Goal: Transaction & Acquisition: Purchase product/service

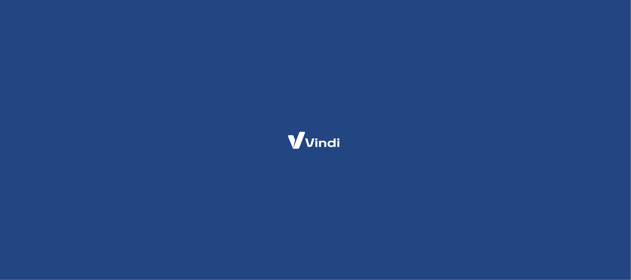
click at [261, 137] on div at bounding box center [315, 140] width 631 height 280
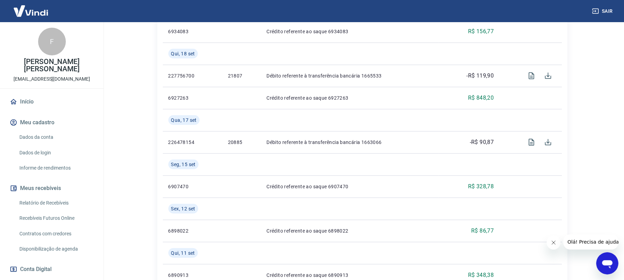
scroll to position [46, 0]
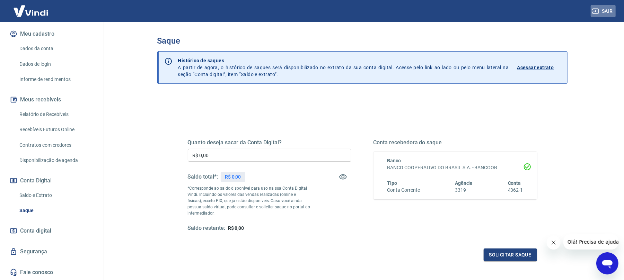
drag, startPoint x: 609, startPoint y: 11, endPoint x: 607, endPoint y: 15, distance: 4.4
click at [609, 12] on button "Sair" at bounding box center [602, 11] width 25 height 13
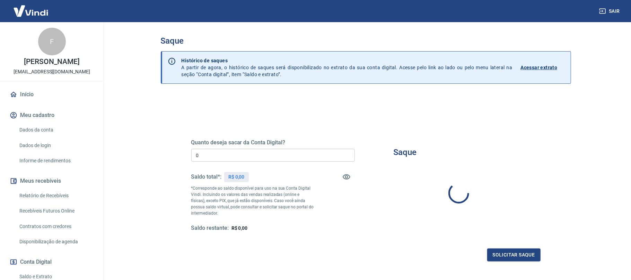
type input "R$ 0,00"
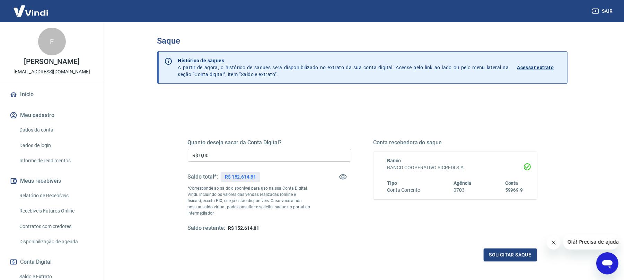
click at [243, 160] on input "R$ 0,00" at bounding box center [269, 155] width 163 height 13
click at [50, 132] on link "Dados da conta" at bounding box center [56, 130] width 79 height 14
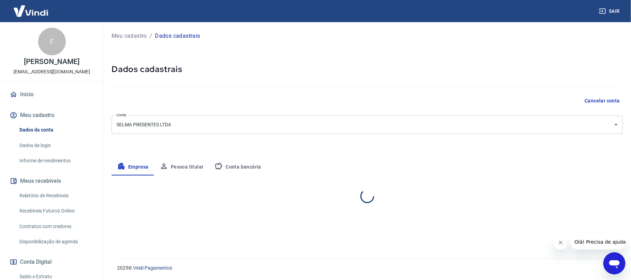
click at [226, 166] on button "Conta bancária" at bounding box center [238, 167] width 58 height 17
select select "1"
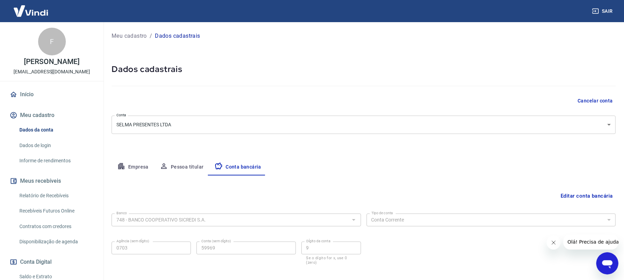
scroll to position [35, 0]
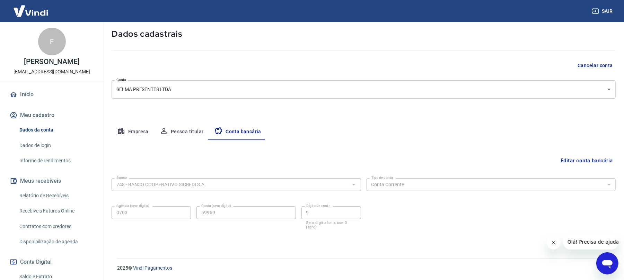
click at [588, 158] on button "Editar conta bancária" at bounding box center [587, 160] width 58 height 13
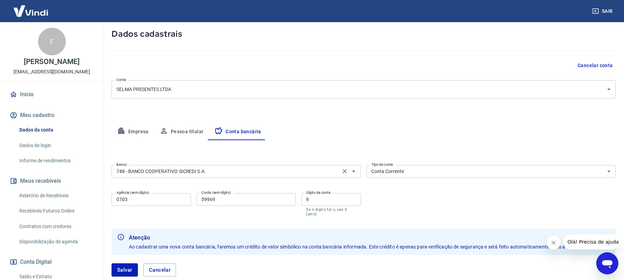
click at [302, 177] on div "748 - BANCO COOPERATIVO SICREDI S.A. Banco" at bounding box center [236, 171] width 249 height 13
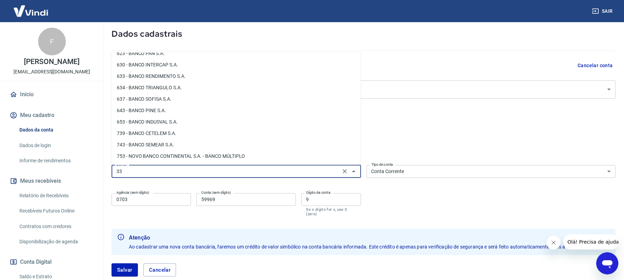
scroll to position [0, 0]
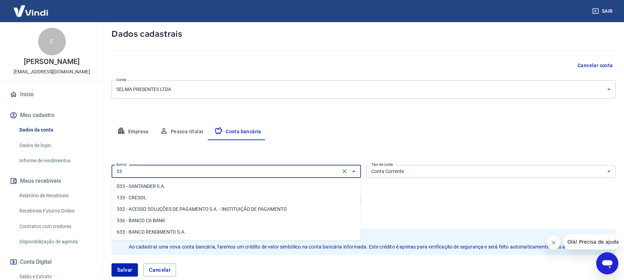
click at [166, 188] on li "033 - SANTANDER S.A." at bounding box center [235, 186] width 249 height 11
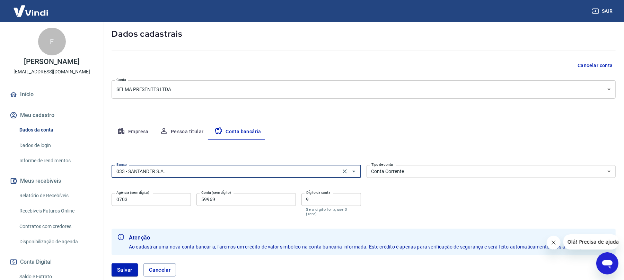
type input "033 - SANTANDER S.A."
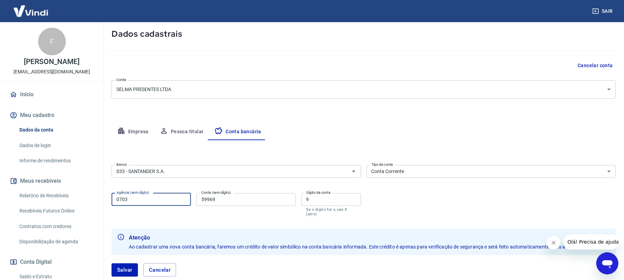
drag, startPoint x: 138, startPoint y: 198, endPoint x: 105, endPoint y: 204, distance: 33.6
click at [105, 204] on div "Meu cadastro / Dados cadastrais Dados cadastrais Cancelar conta Conta SELMA PRE…" at bounding box center [363, 140] width 520 height 306
type input "1562"
drag, startPoint x: 220, startPoint y: 200, endPoint x: 179, endPoint y: 207, distance: 41.8
click at [179, 207] on div "Agência (sem dígito) 1562 Agência (sem dígito) Conta (sem dígito) 59969 Conta (…" at bounding box center [236, 203] width 249 height 27
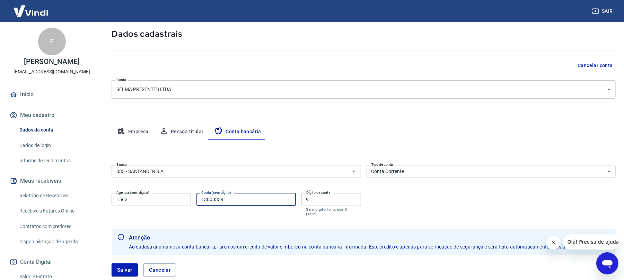
type input "13000339"
click at [301, 200] on input "9" at bounding box center [331, 199] width 60 height 13
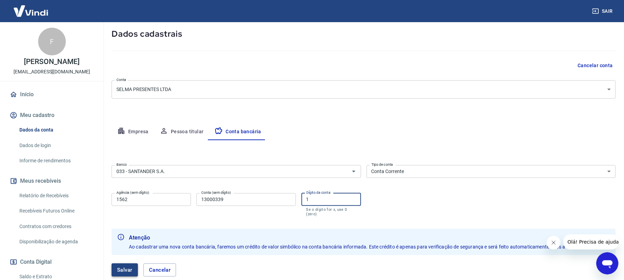
type input "1"
click at [117, 272] on button "Salvar" at bounding box center [125, 270] width 26 height 13
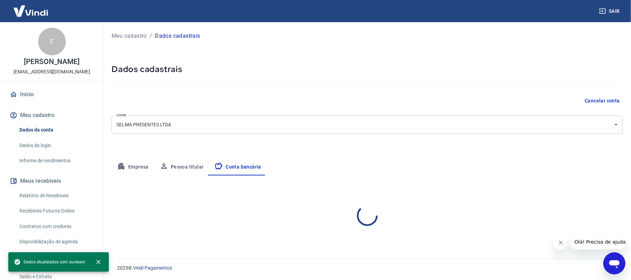
select select "1"
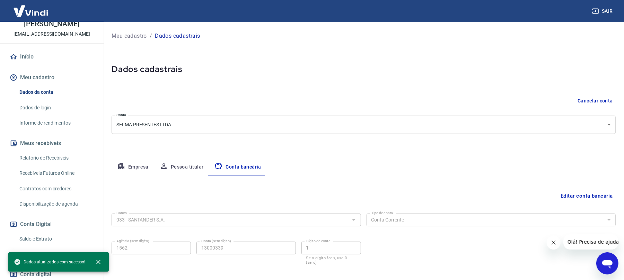
scroll to position [81, 0]
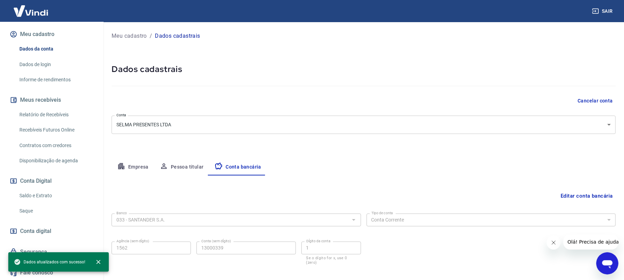
click at [28, 208] on link "Saque" at bounding box center [56, 211] width 79 height 14
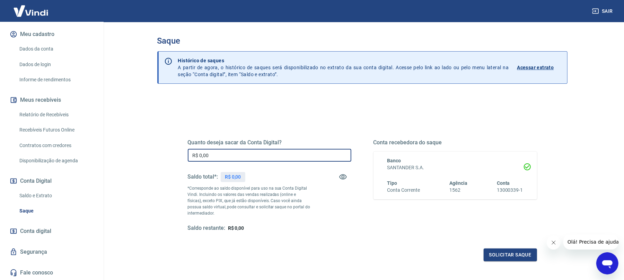
click at [218, 156] on input "R$ 0,00" at bounding box center [269, 155] width 163 height 13
click at [494, 256] on button "Solicitar saque" at bounding box center [509, 255] width 53 height 13
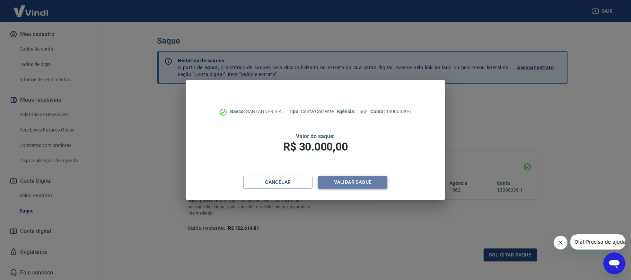
click at [357, 183] on button "Validar saque" at bounding box center [352, 182] width 69 height 13
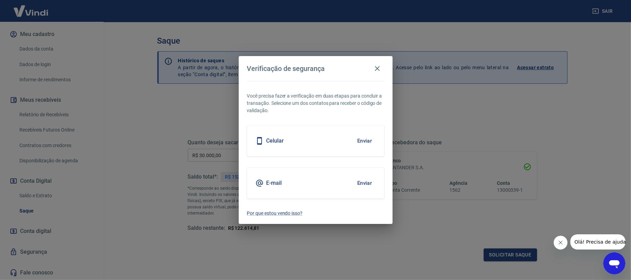
click at [364, 141] on button "Enviar" at bounding box center [364, 141] width 23 height 15
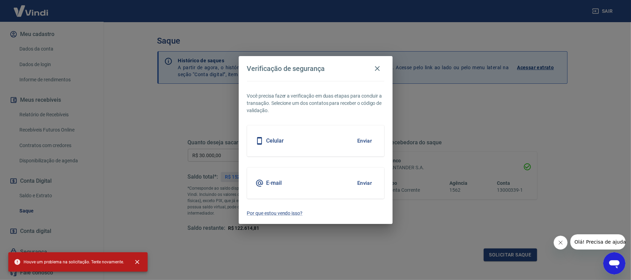
click at [363, 142] on button "Enviar" at bounding box center [364, 141] width 23 height 15
click at [308, 107] on p "Você precisa fazer a verificação em duas etapas para concluir a transação. Sele…" at bounding box center [315, 103] width 137 height 22
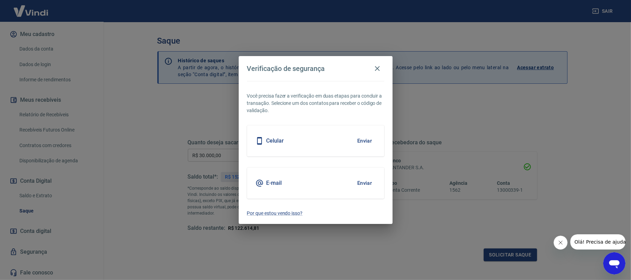
click at [365, 143] on button "Enviar" at bounding box center [364, 141] width 23 height 15
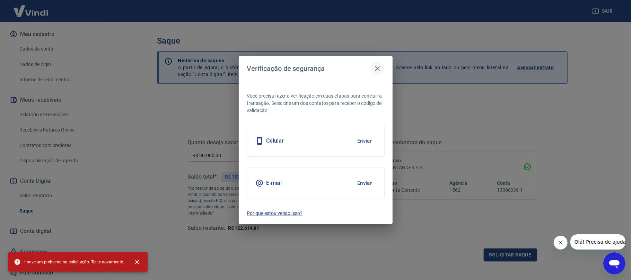
click at [380, 63] on button "button" at bounding box center [377, 69] width 14 height 14
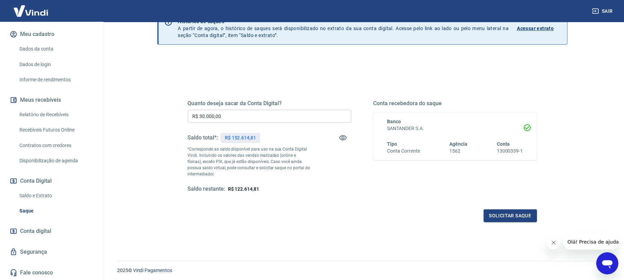
scroll to position [62, 0]
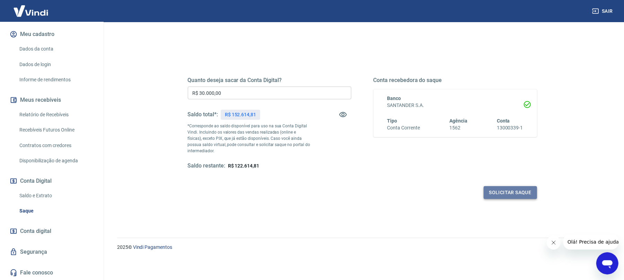
click at [510, 194] on button "Solicitar saque" at bounding box center [509, 192] width 53 height 13
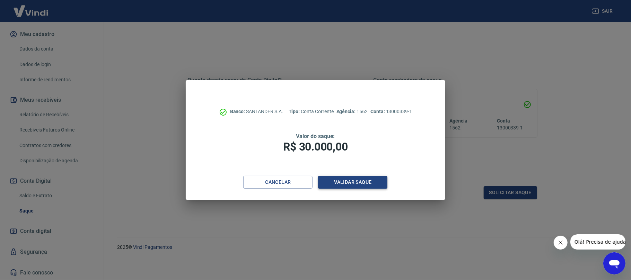
click at [336, 184] on button "Validar saque" at bounding box center [352, 182] width 69 height 13
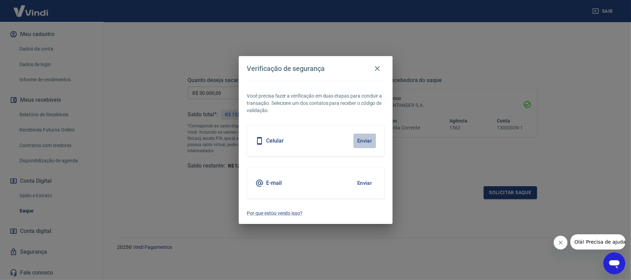
click at [359, 141] on button "Enviar" at bounding box center [364, 141] width 23 height 15
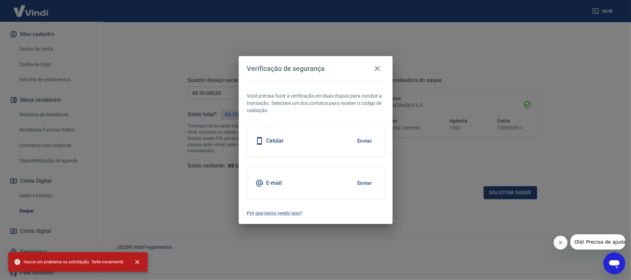
click at [291, 193] on div "E-mail Enviar" at bounding box center [315, 183] width 137 height 31
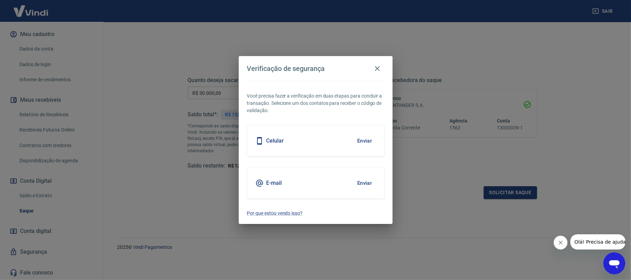
click at [337, 145] on div "Celular Enviar" at bounding box center [315, 140] width 137 height 31
click at [363, 142] on button "Enviar" at bounding box center [364, 141] width 23 height 15
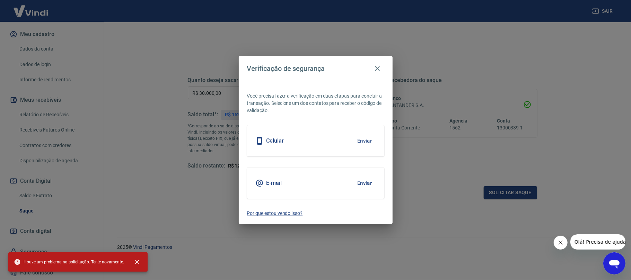
click at [342, 149] on div "Celular Enviar" at bounding box center [315, 140] width 137 height 31
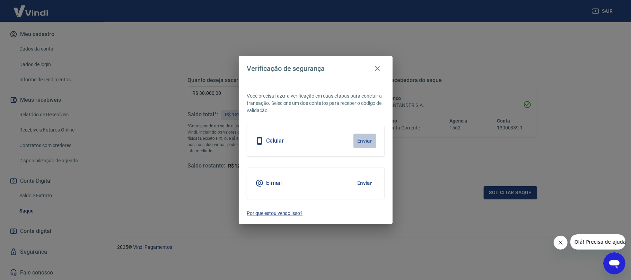
click at [360, 142] on button "Enviar" at bounding box center [364, 141] width 23 height 15
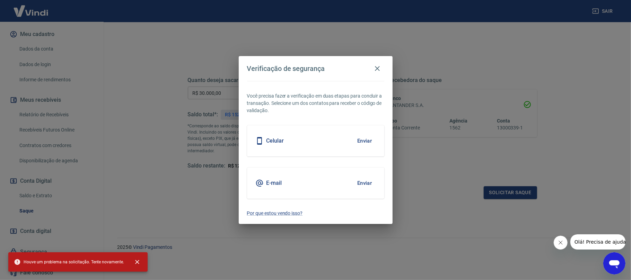
click at [279, 146] on div "Celular Enviar" at bounding box center [315, 140] width 137 height 31
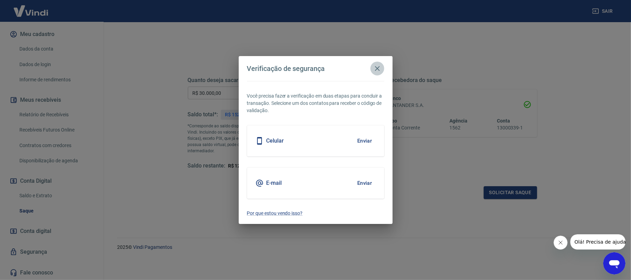
click at [377, 66] on icon "button" at bounding box center [377, 68] width 8 height 8
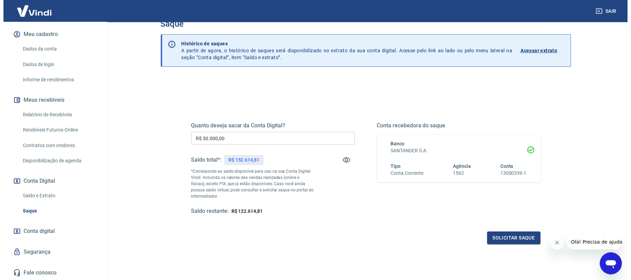
scroll to position [0, 0]
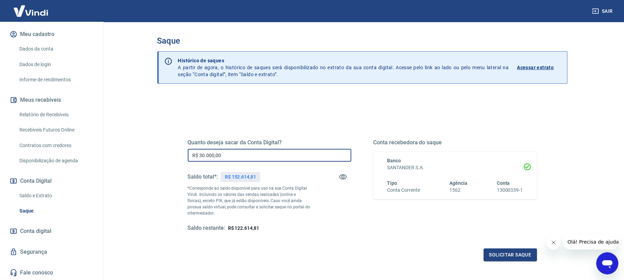
click at [235, 159] on input "R$ 30.000,00" at bounding box center [269, 155] width 163 height 13
type input "R$ 29.000,00"
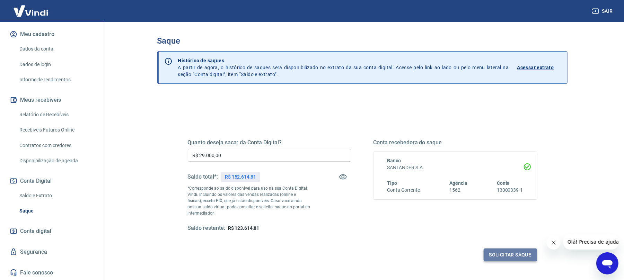
click at [501, 252] on button "Solicitar saque" at bounding box center [509, 255] width 53 height 13
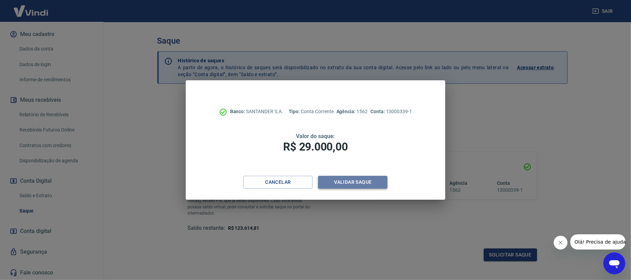
click at [362, 184] on button "Validar saque" at bounding box center [352, 182] width 69 height 13
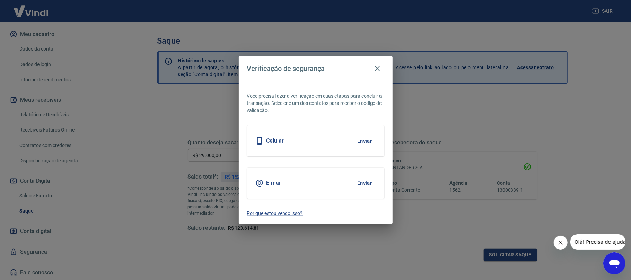
click at [361, 142] on button "Enviar" at bounding box center [364, 141] width 23 height 15
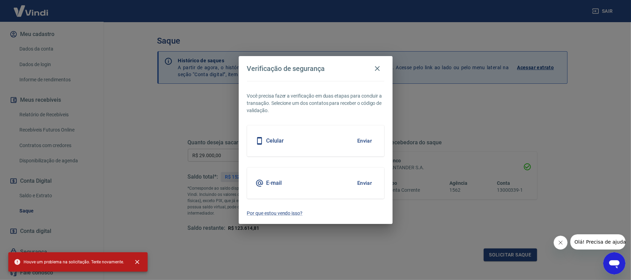
click at [146, 113] on div "Verificação de segurança Você precisa fazer a verificação em duas etapas para c…" at bounding box center [315, 140] width 631 height 280
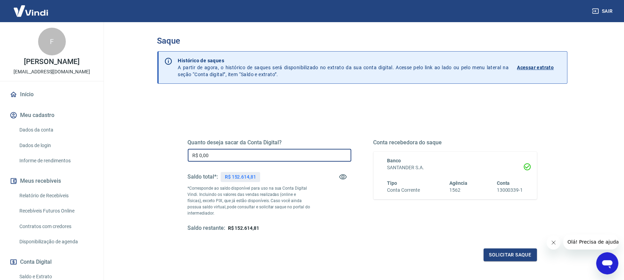
click at [238, 152] on input "R$ 0,00" at bounding box center [269, 155] width 163 height 13
type input "R$ 30.000,00"
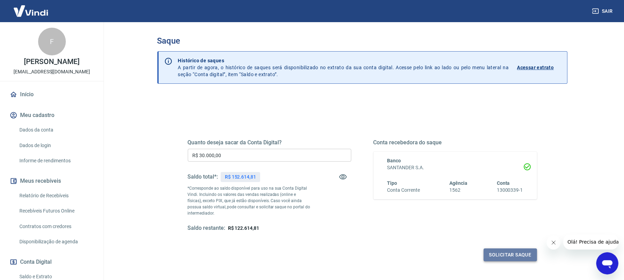
click at [500, 259] on button "Solicitar saque" at bounding box center [509, 255] width 53 height 13
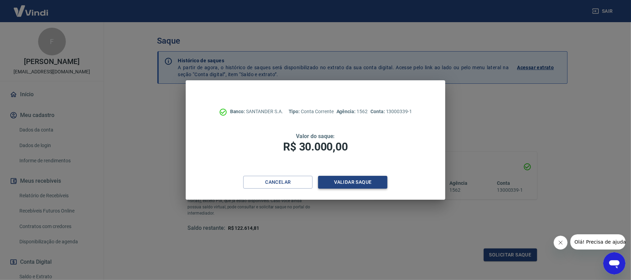
click at [350, 182] on button "Validar saque" at bounding box center [352, 182] width 69 height 13
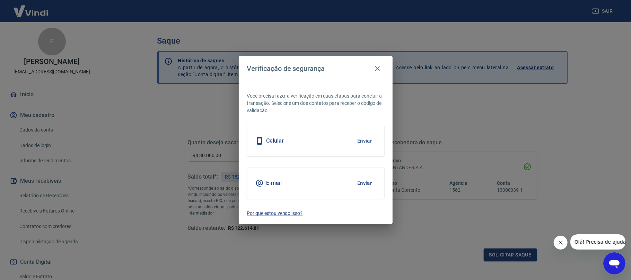
click at [363, 143] on button "Enviar" at bounding box center [364, 141] width 23 height 15
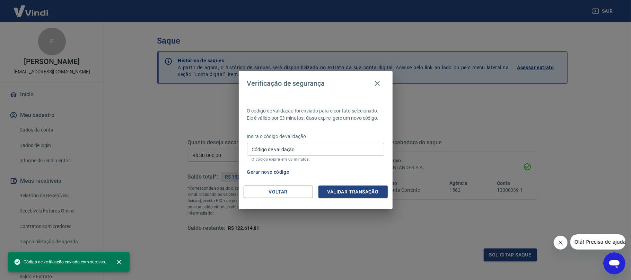
click at [291, 151] on input "Código de validação" at bounding box center [315, 149] width 137 height 13
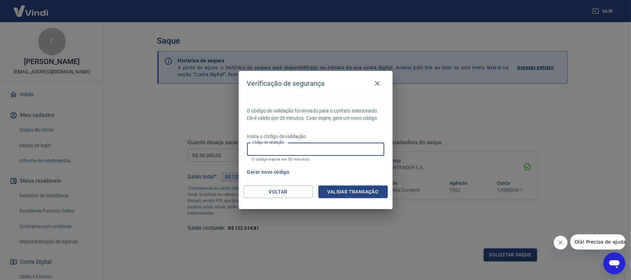
click at [276, 150] on input "Código de validação" at bounding box center [315, 149] width 137 height 13
type input "730735"
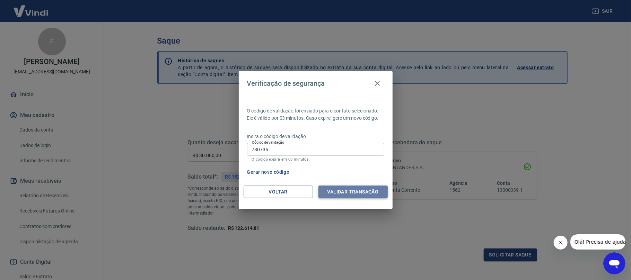
click at [344, 194] on button "Validar transação" at bounding box center [352, 192] width 69 height 13
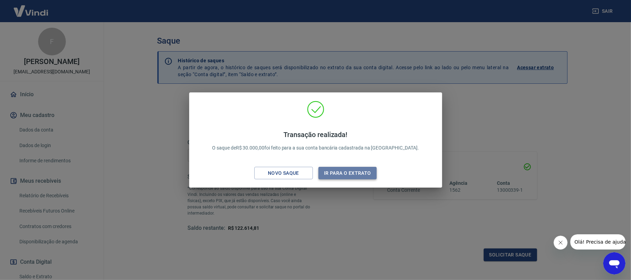
click at [349, 172] on button "Ir para o extrato" at bounding box center [347, 173] width 59 height 13
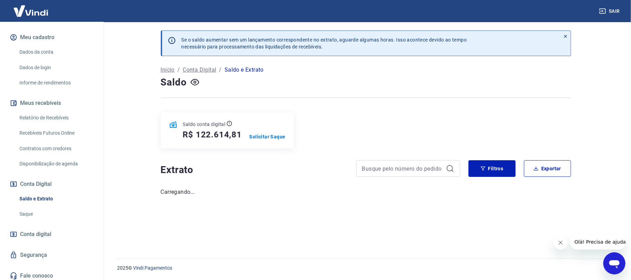
scroll to position [81, 0]
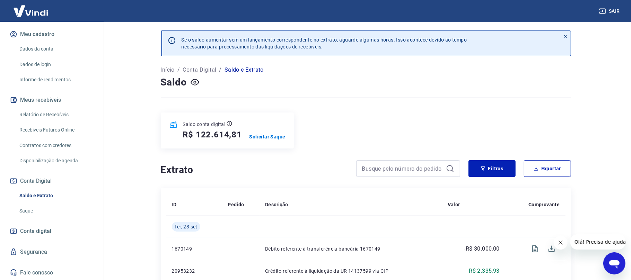
click at [45, 56] on link "Dados da conta" at bounding box center [56, 49] width 79 height 14
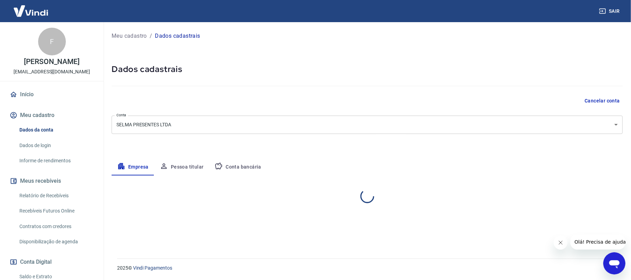
select select "SP"
select select "business"
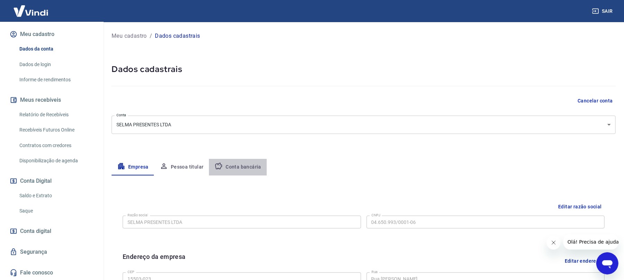
click at [242, 165] on button "Conta bancária" at bounding box center [238, 167] width 58 height 17
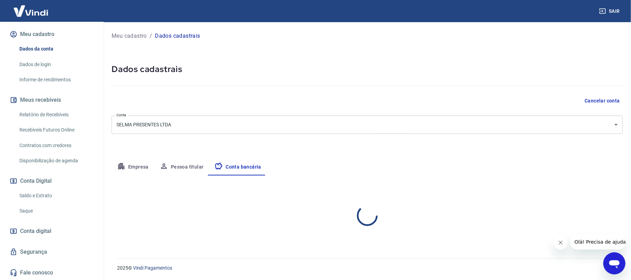
select select "1"
